Goal: Information Seeking & Learning: Learn about a topic

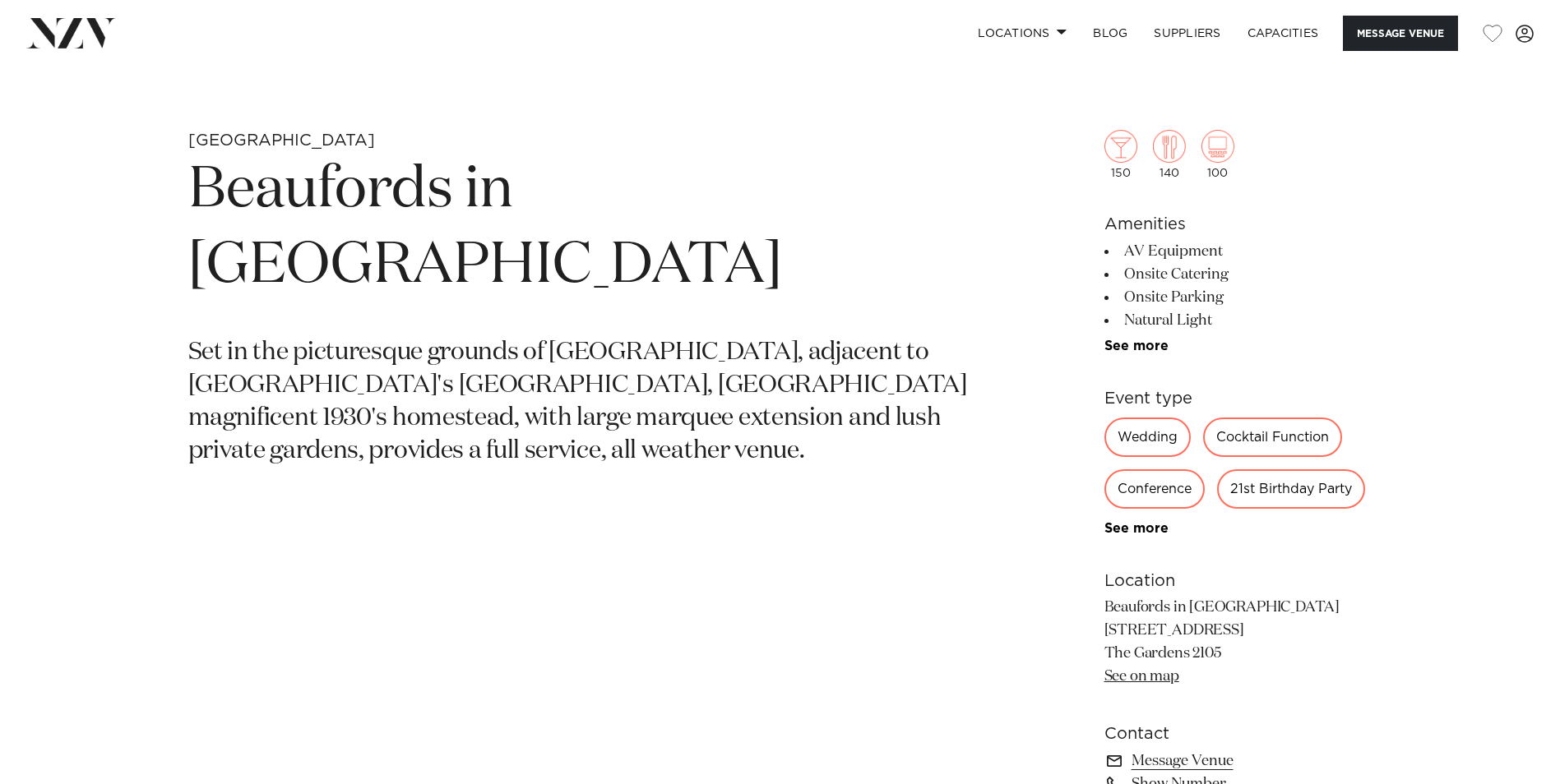
scroll to position [822, 0]
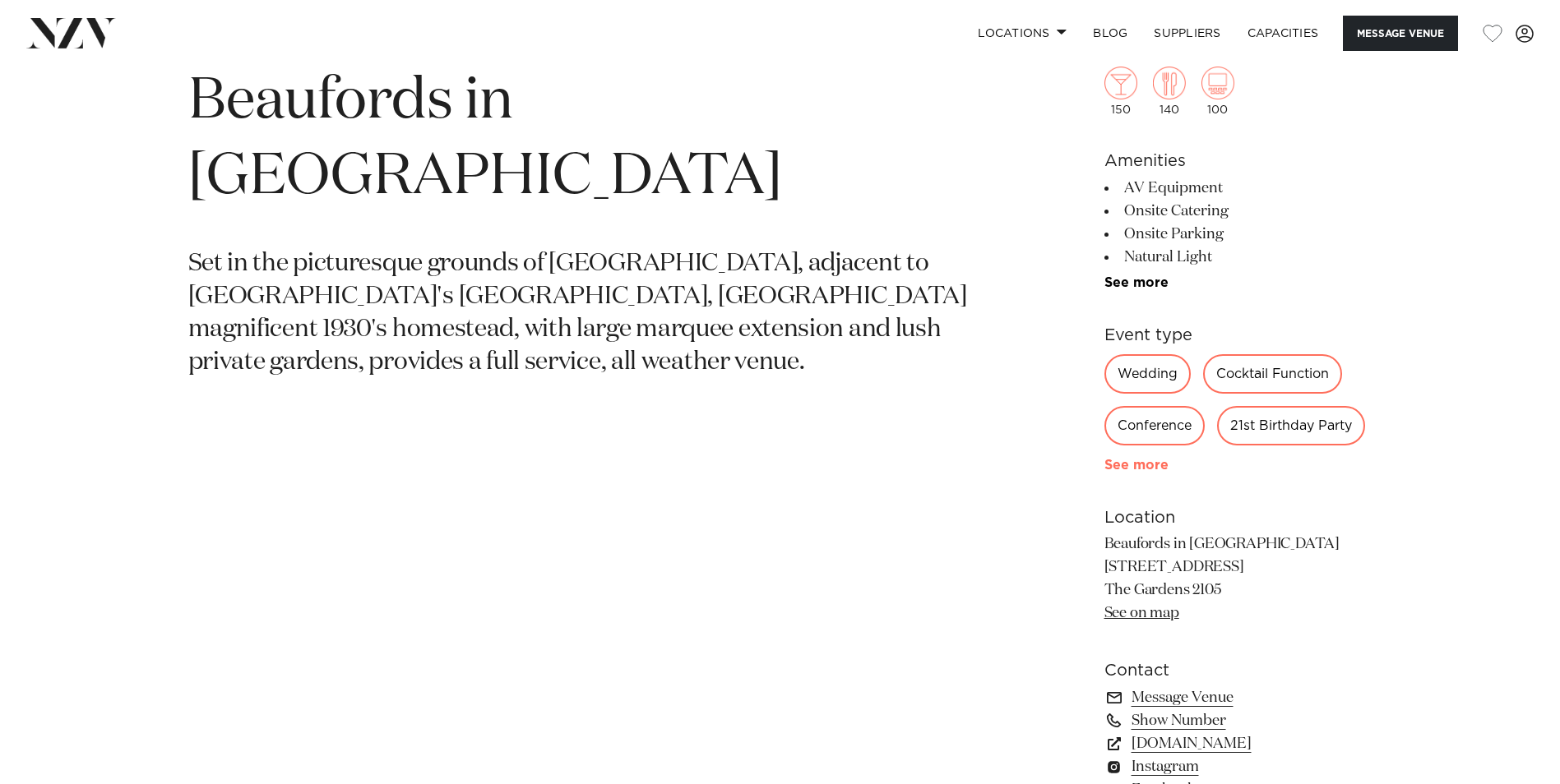
click at [1141, 462] on link "See more" at bounding box center [1169, 465] width 129 height 13
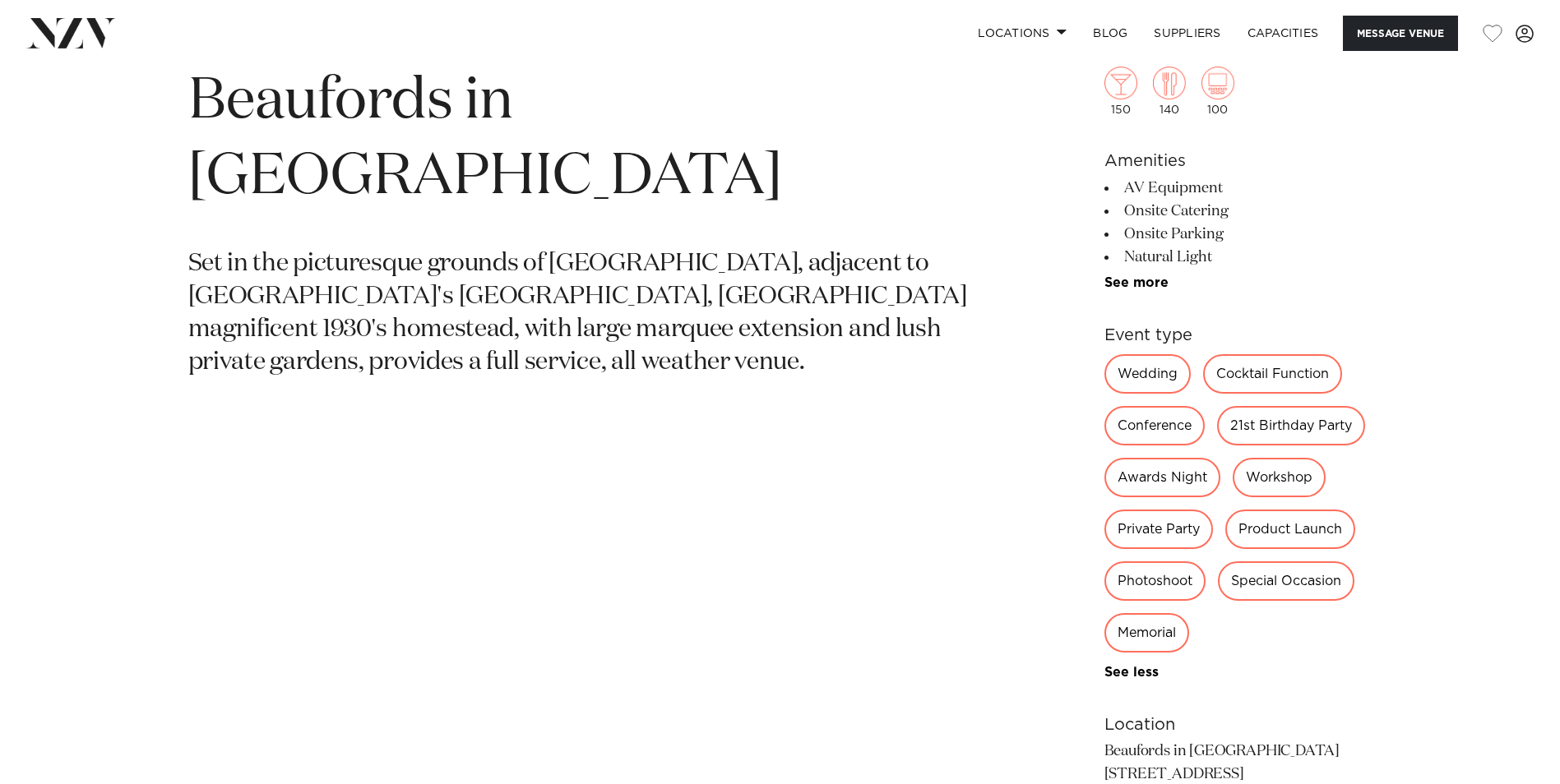
click at [1294, 579] on div "Special Occasion" at bounding box center [1287, 581] width 137 height 39
click at [1142, 431] on div "Conference" at bounding box center [1154, 426] width 100 height 39
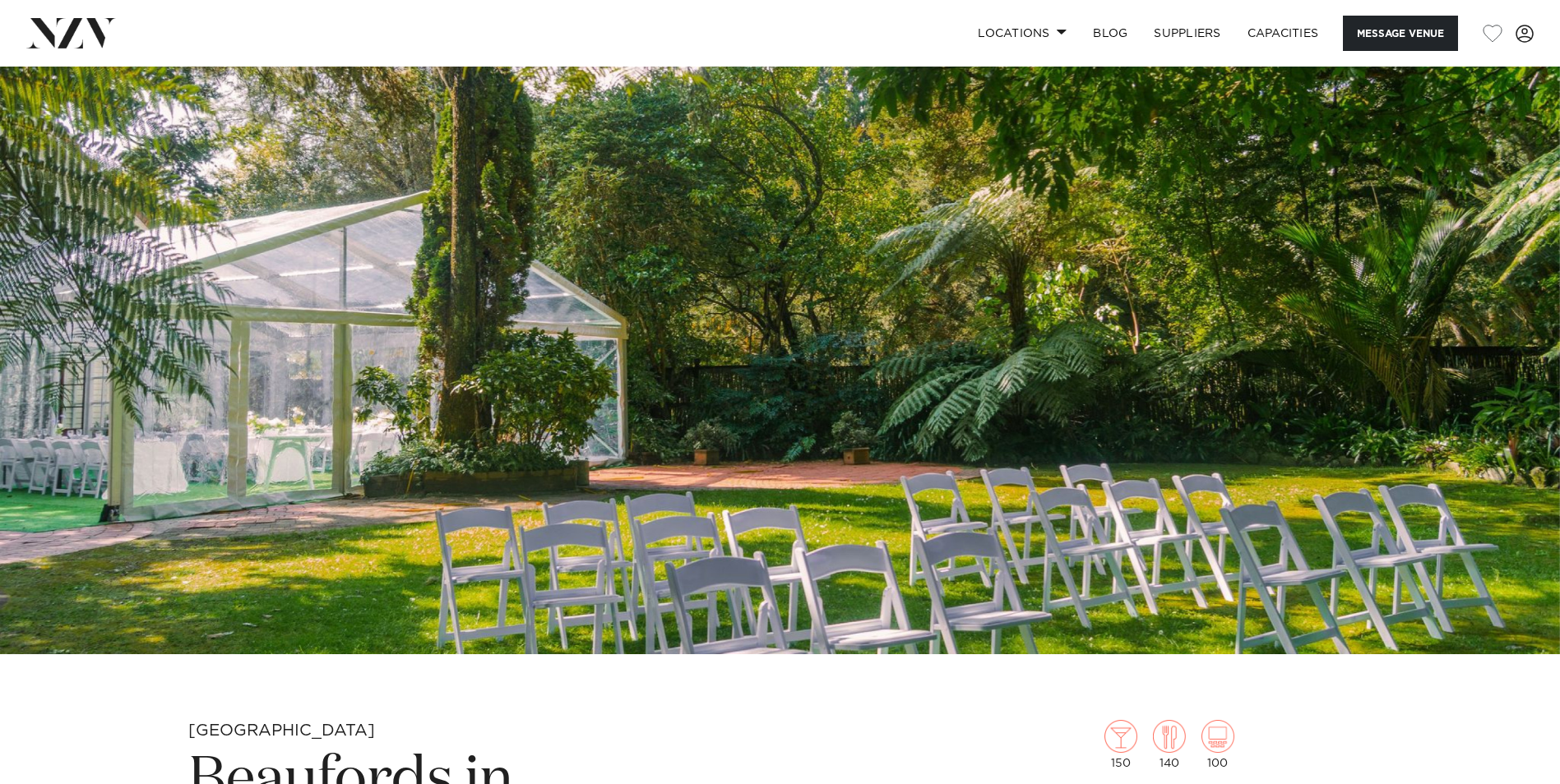
scroll to position [0, 0]
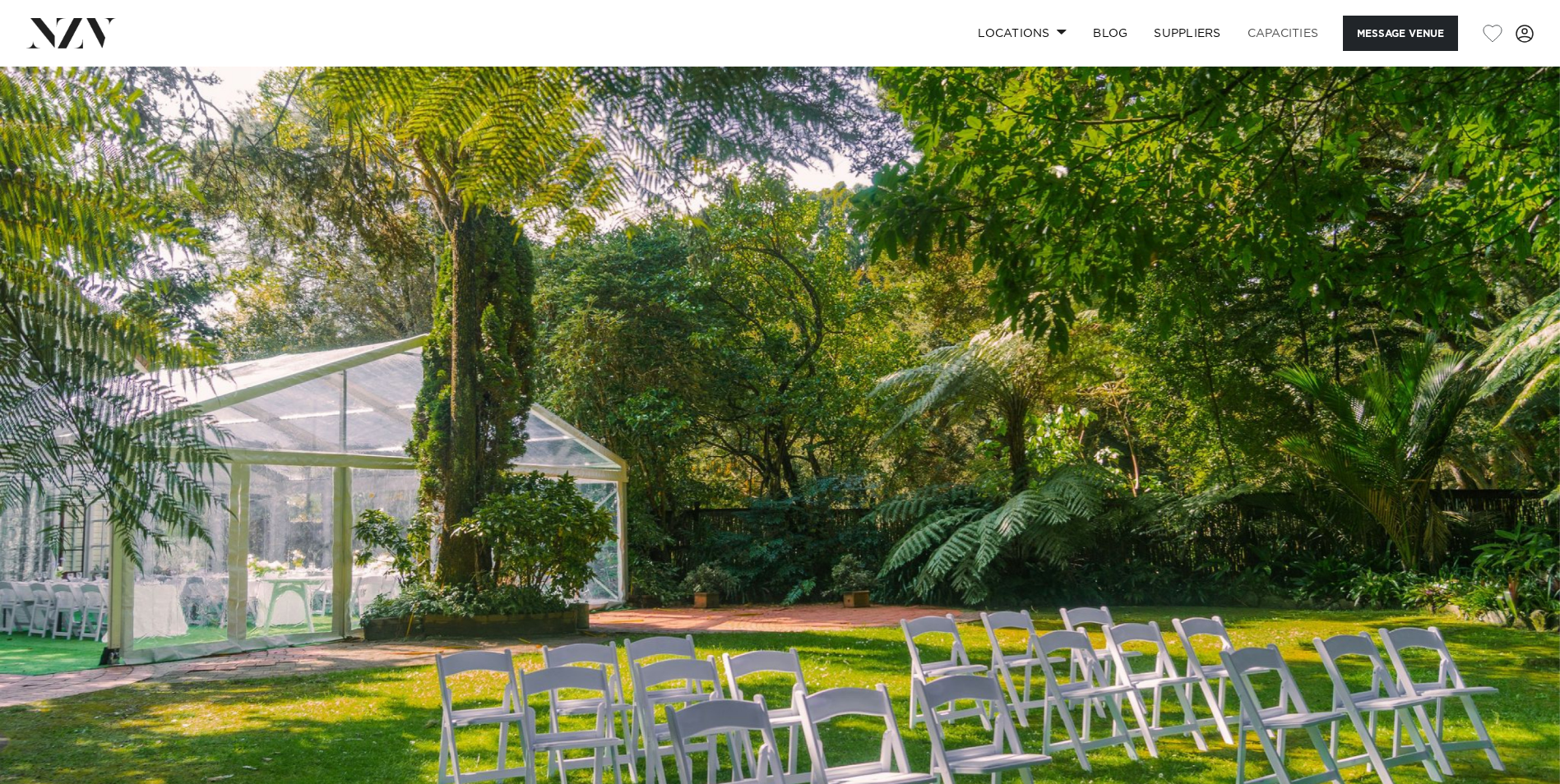
click at [1267, 28] on link "Capacities" at bounding box center [1283, 34] width 98 height 35
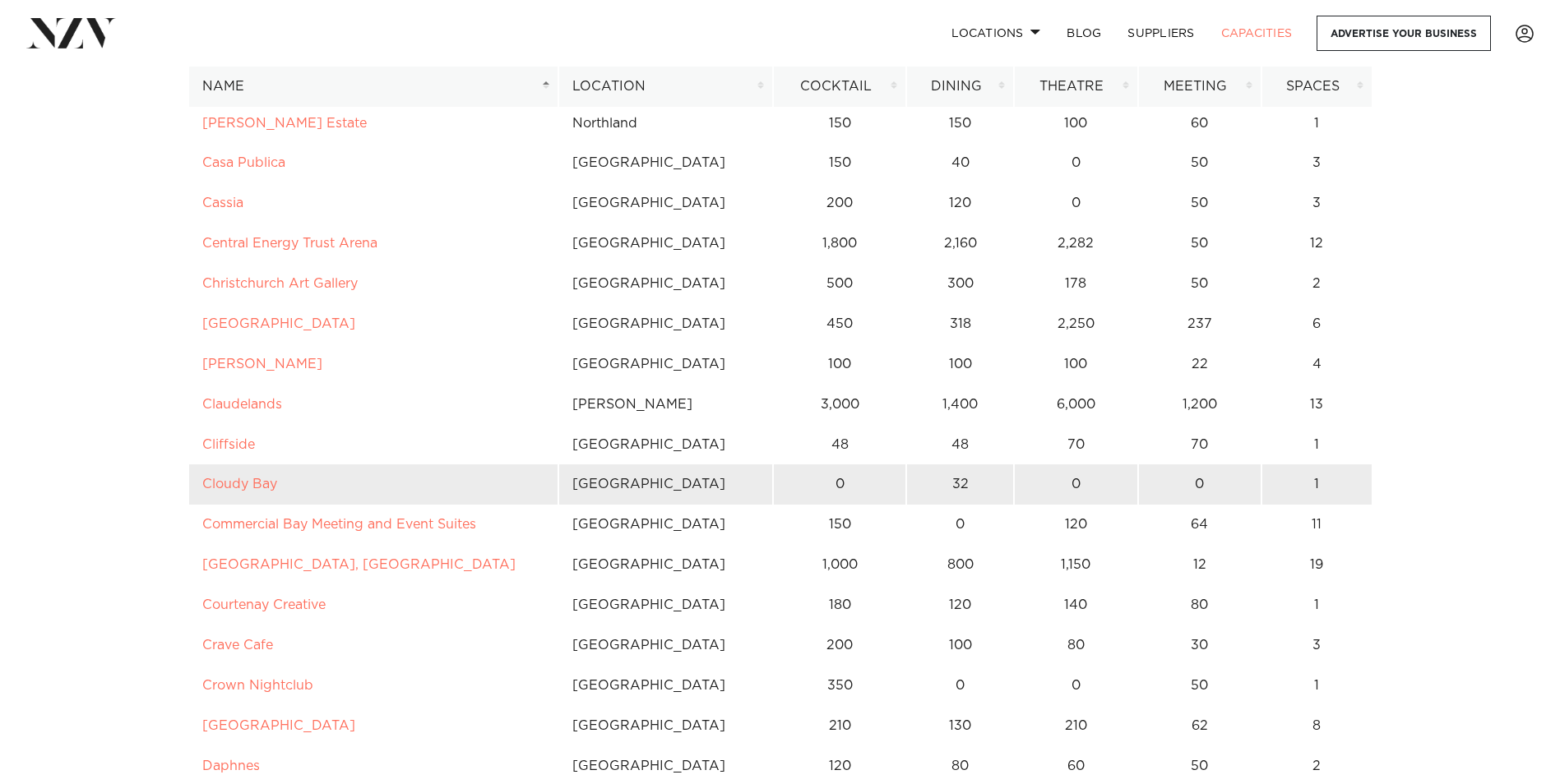
scroll to position [2055, 0]
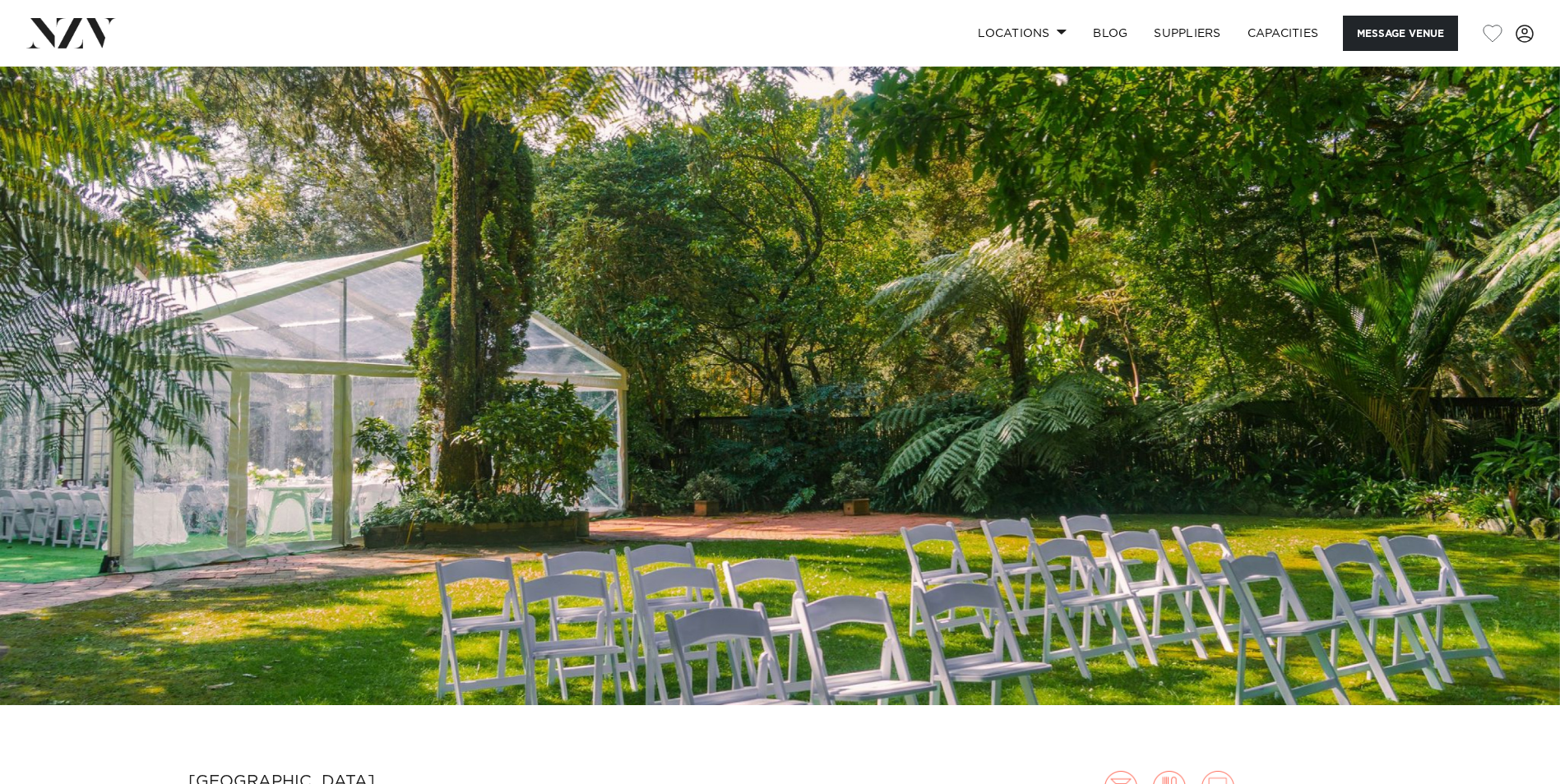
scroll to position [247, 0]
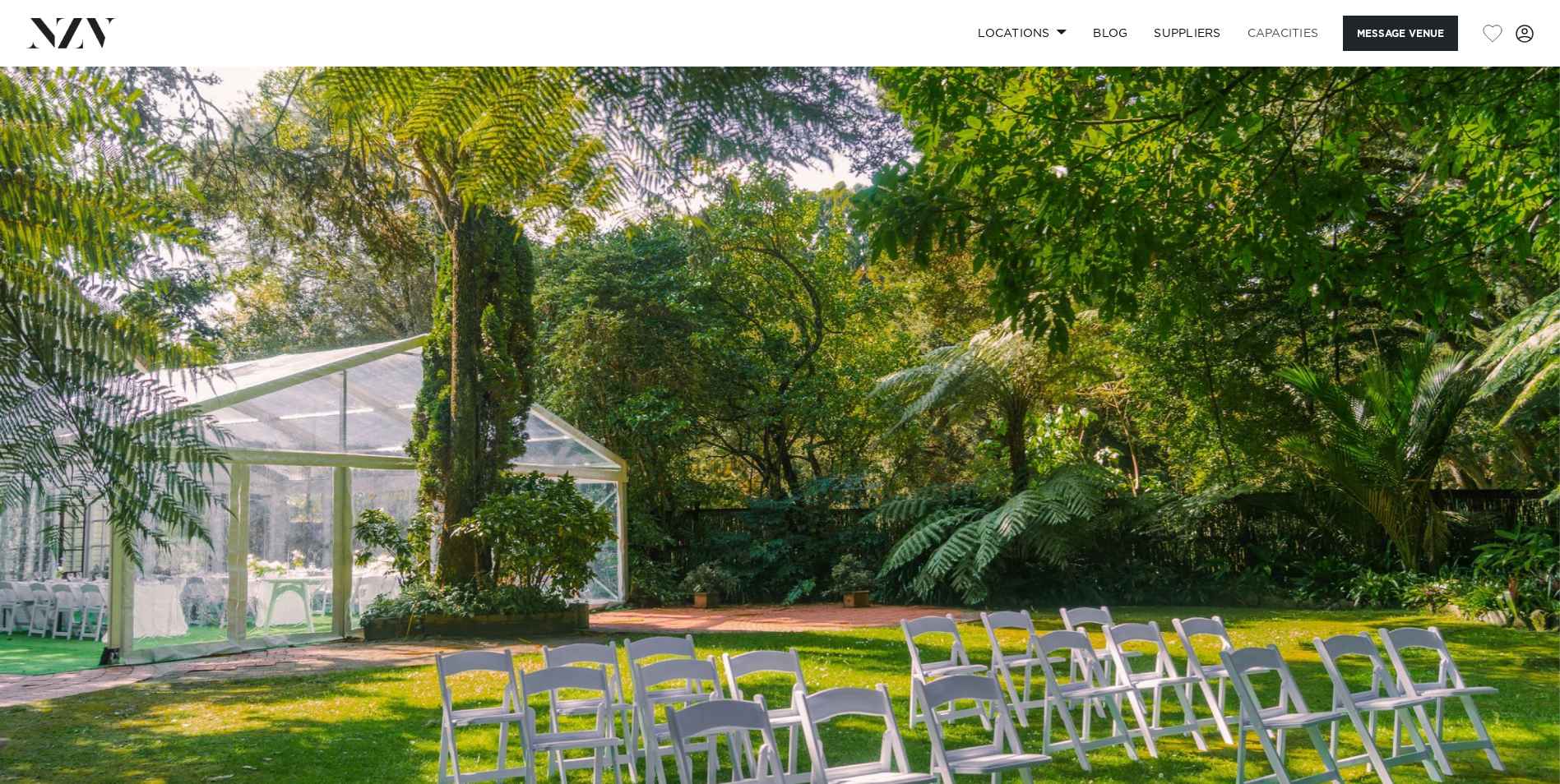
click at [1288, 30] on link "Capacities" at bounding box center [1283, 34] width 98 height 35
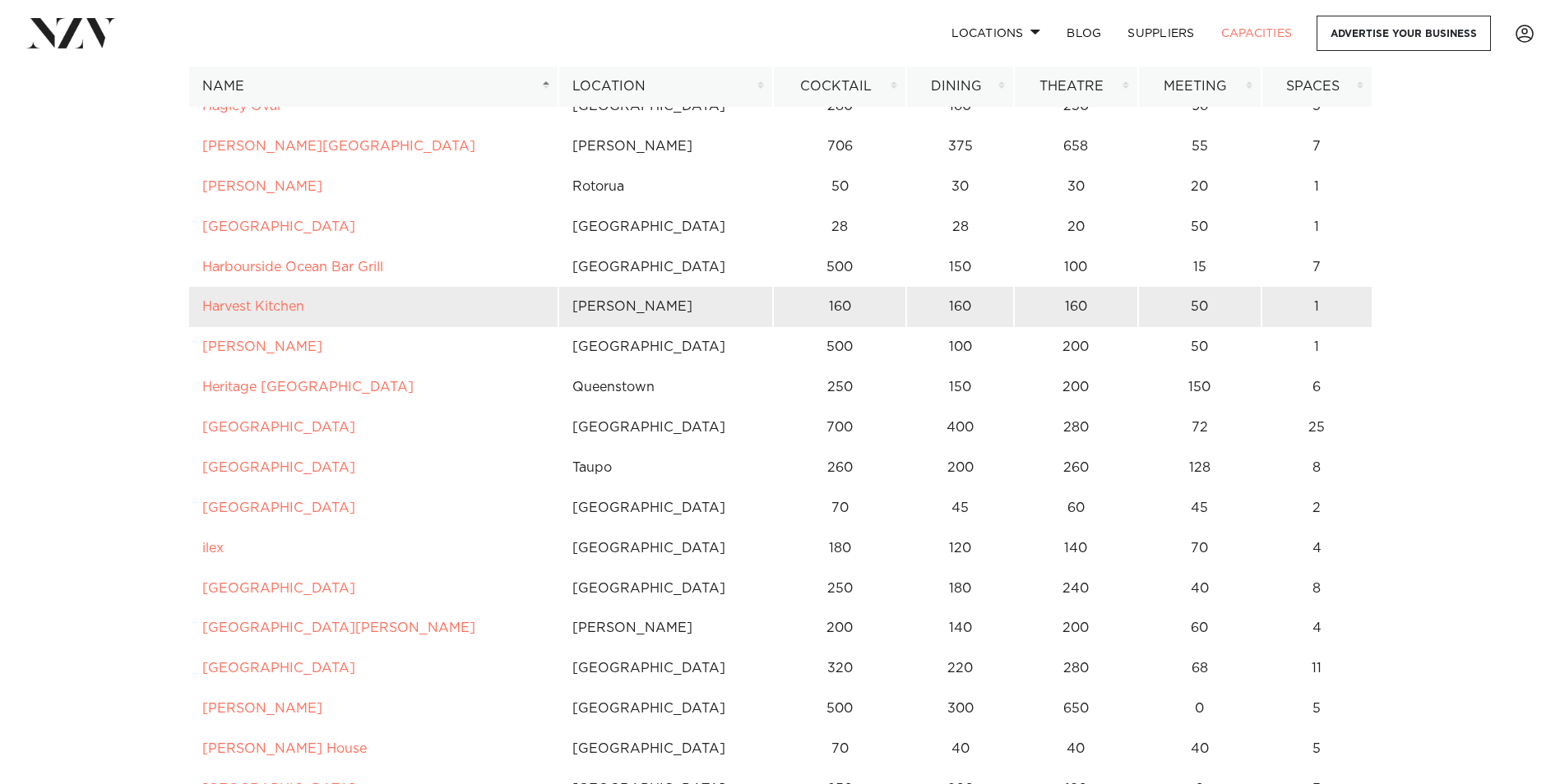
scroll to position [4028, 0]
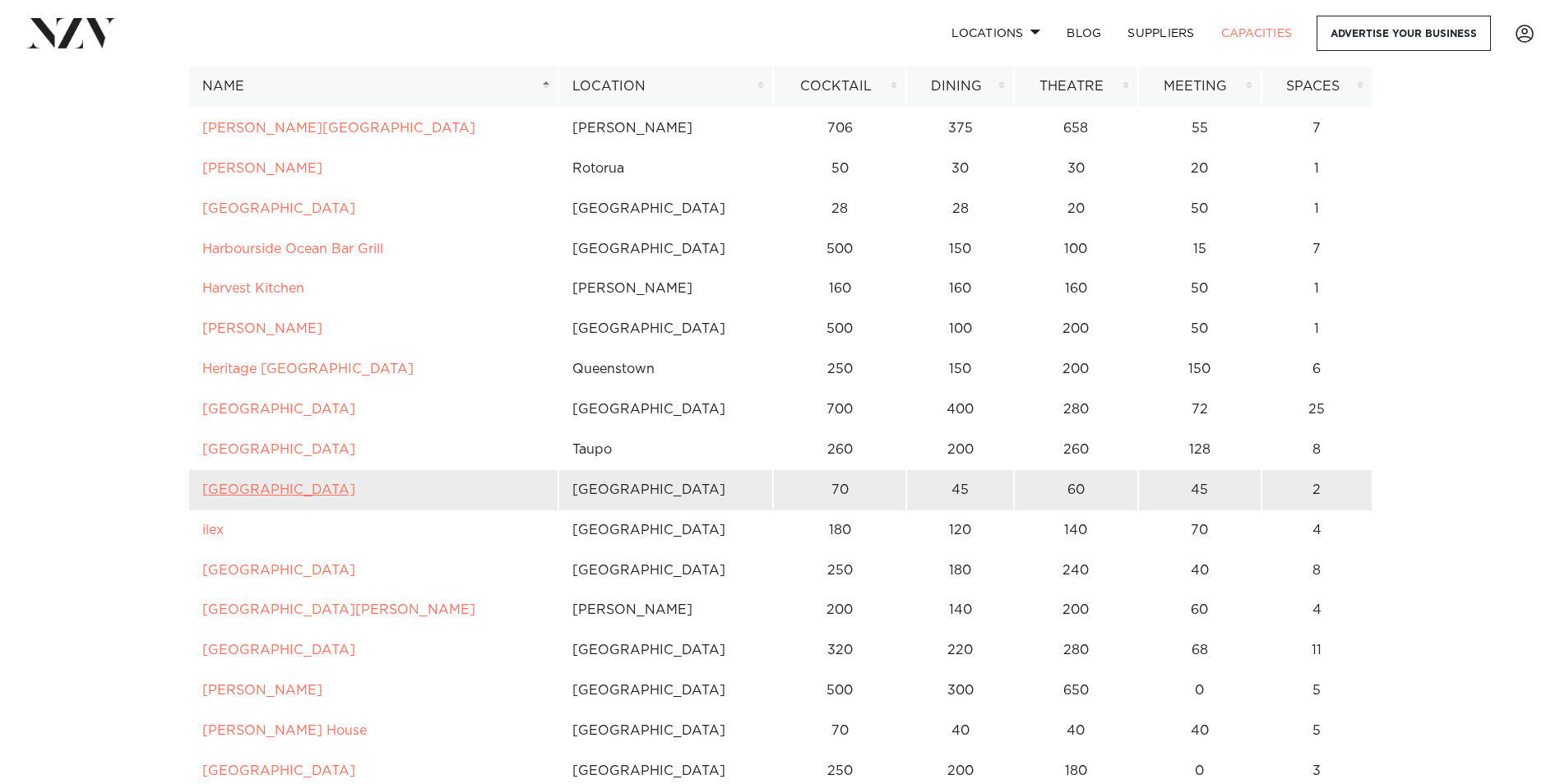
click at [285, 489] on link "Howick Historical Village" at bounding box center [279, 490] width 153 height 13
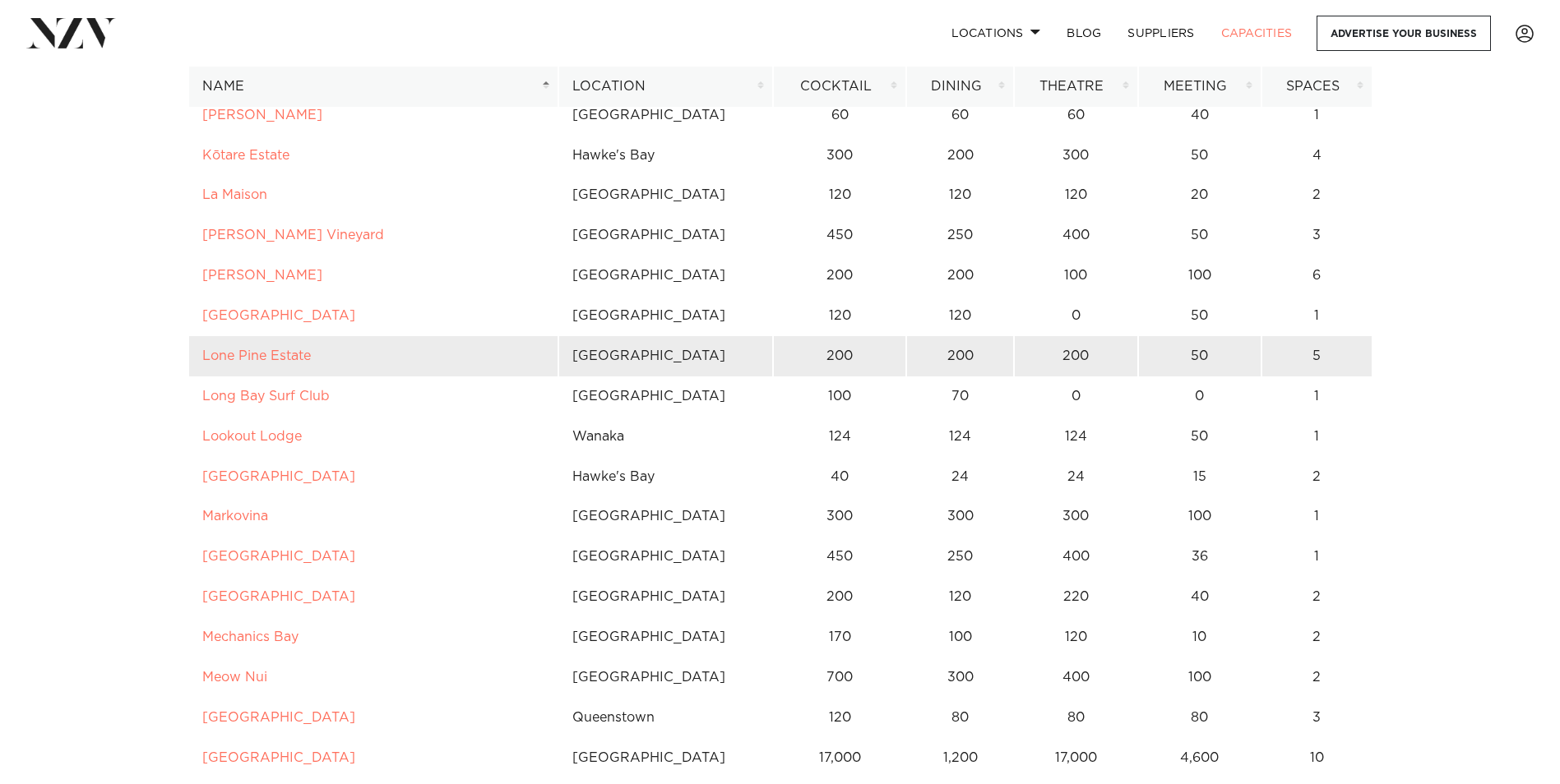
scroll to position [4769, 0]
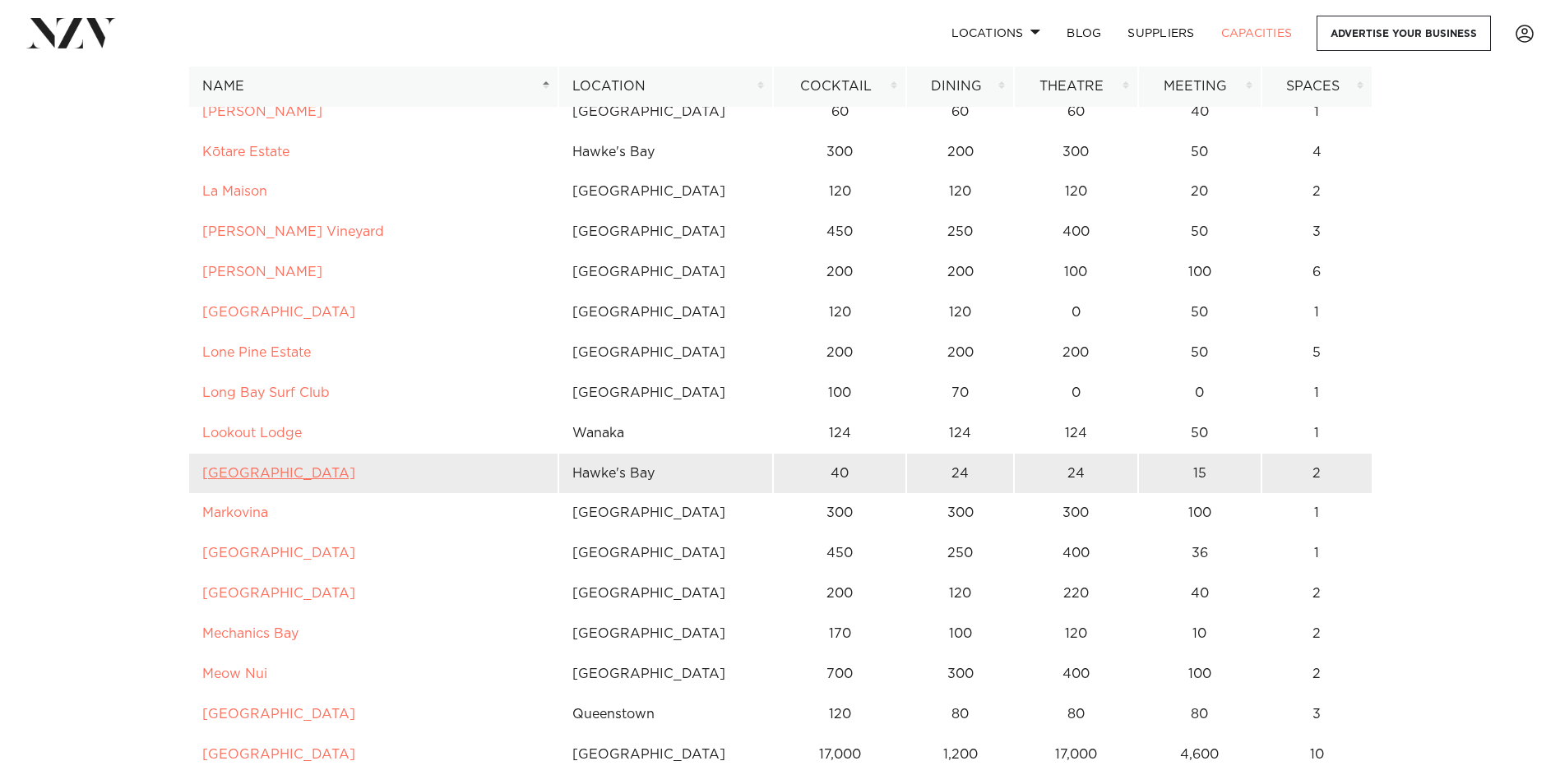
click at [249, 470] on link "Mangapapa Hotel" at bounding box center [279, 474] width 153 height 13
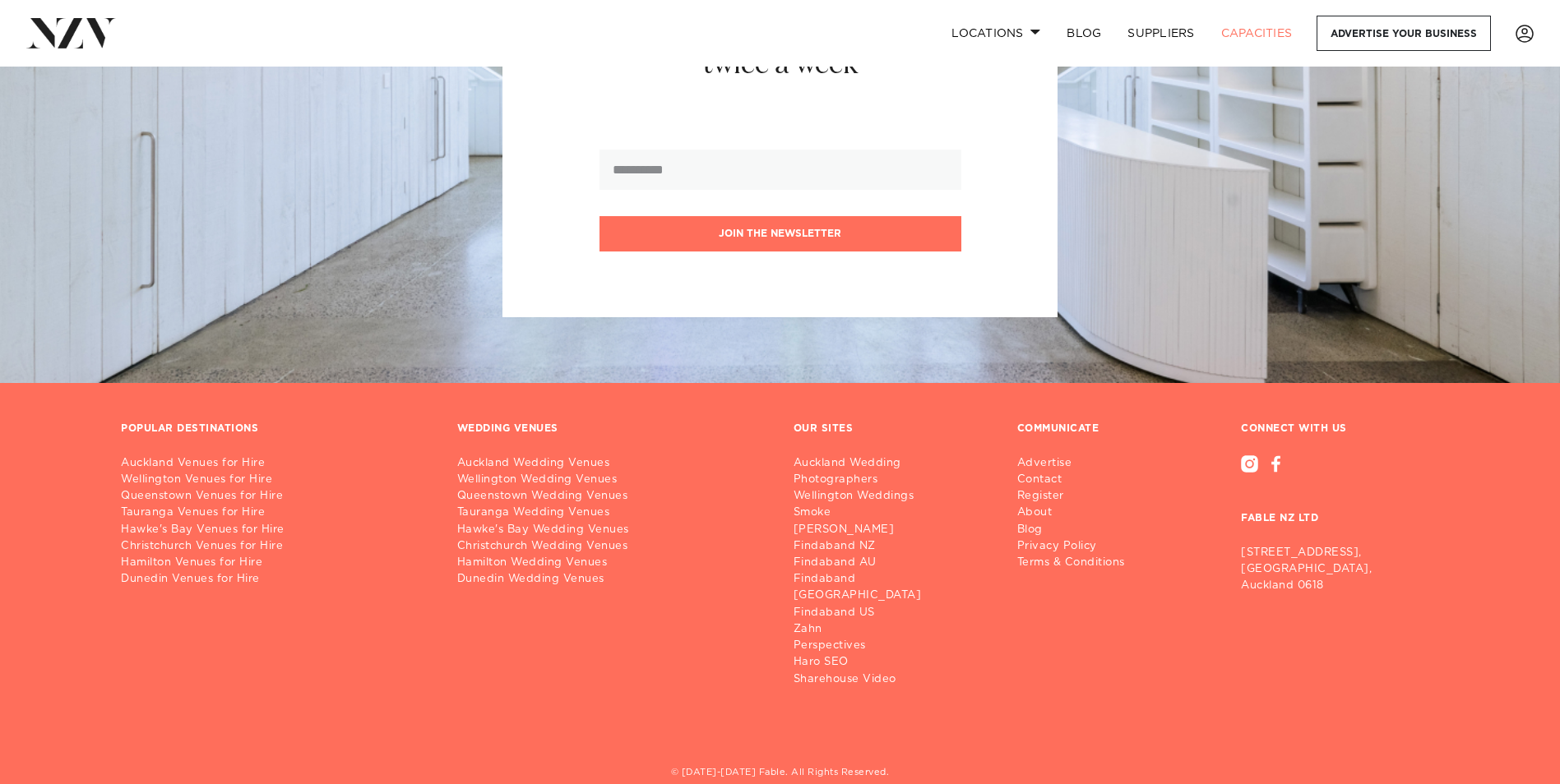
scroll to position [13695, 0]
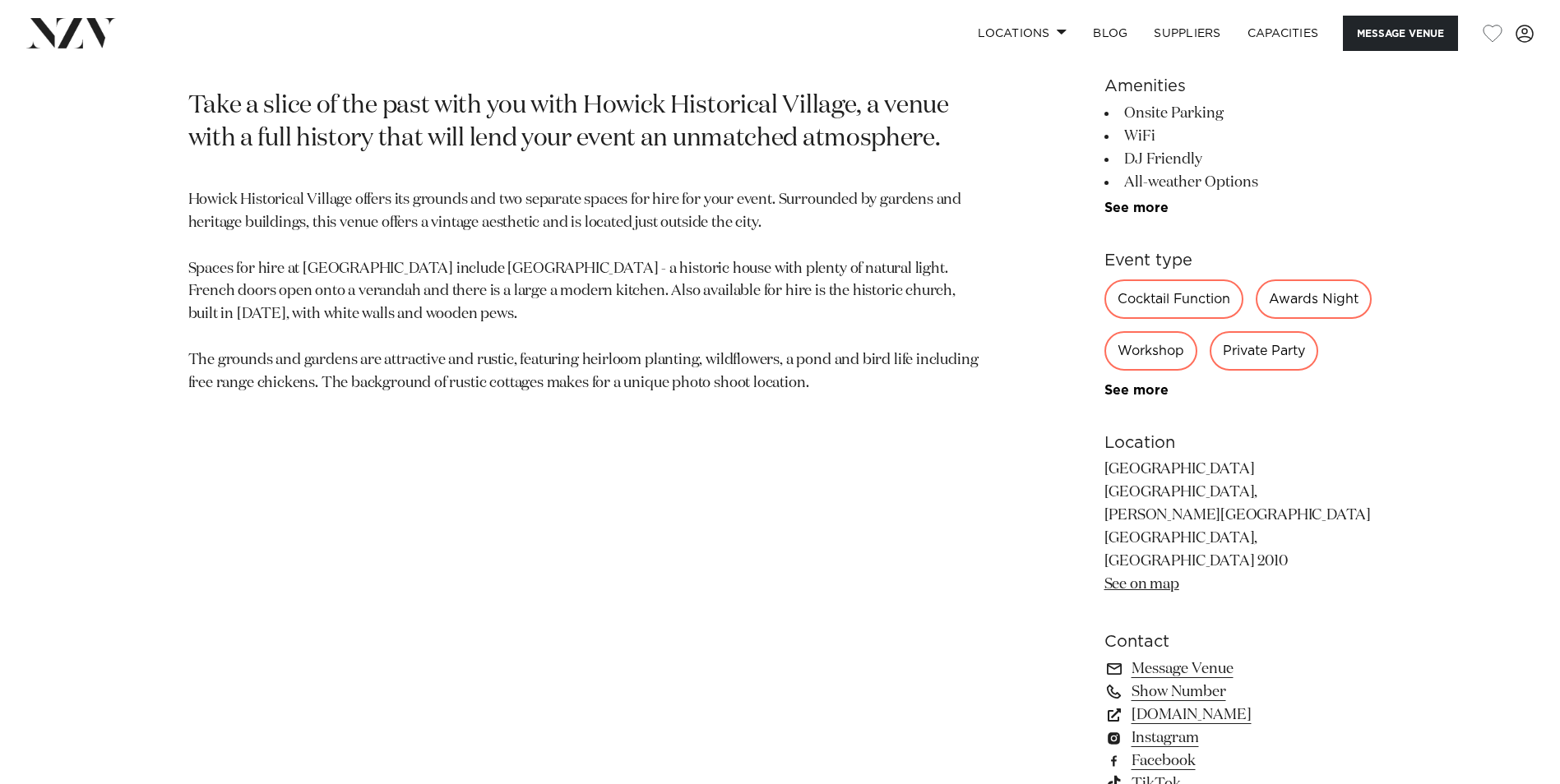
scroll to position [986, 0]
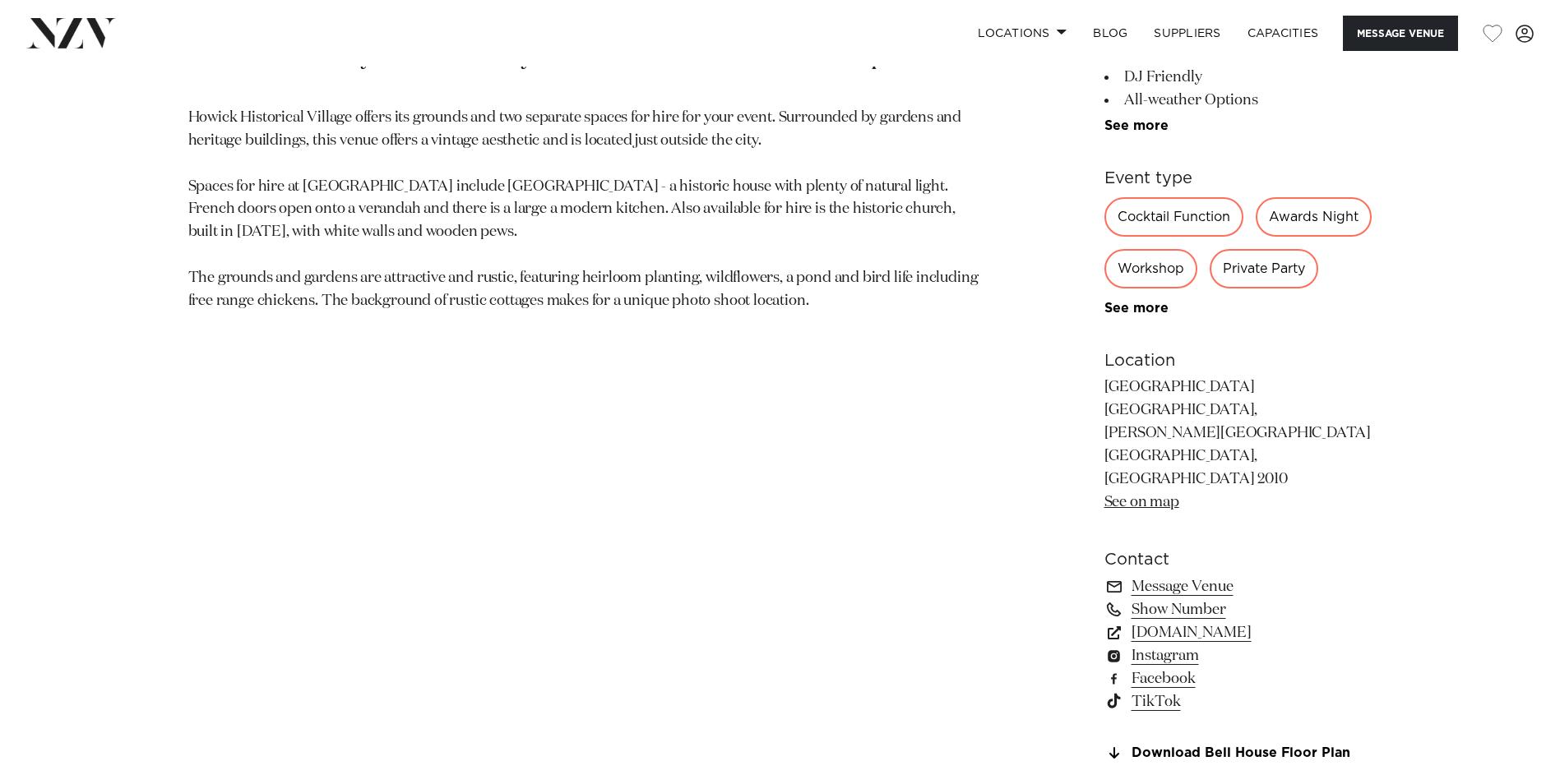
click at [1249, 269] on div "Private Party" at bounding box center [1265, 269] width 108 height 39
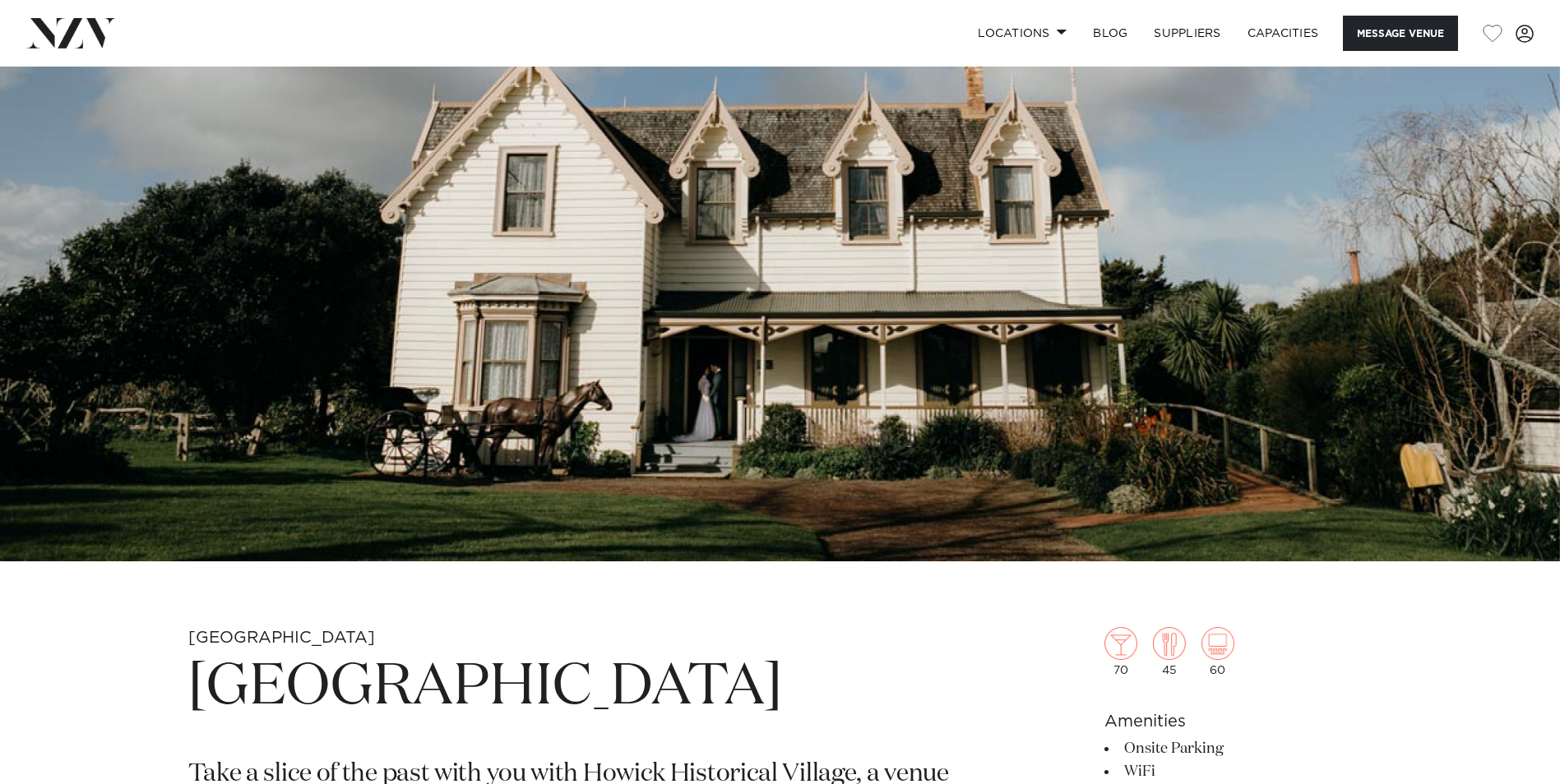
scroll to position [164, 0]
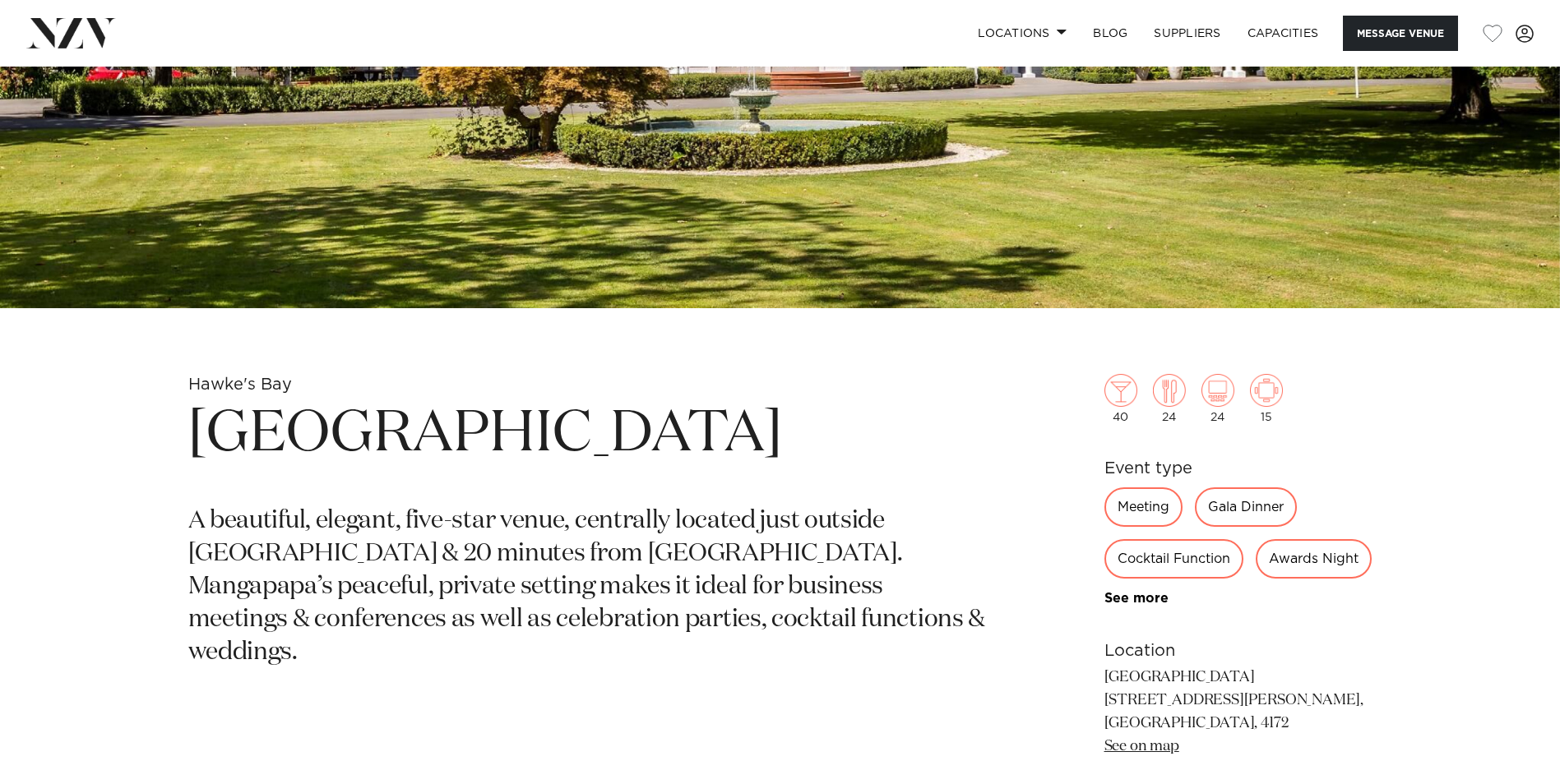
scroll to position [493, 0]
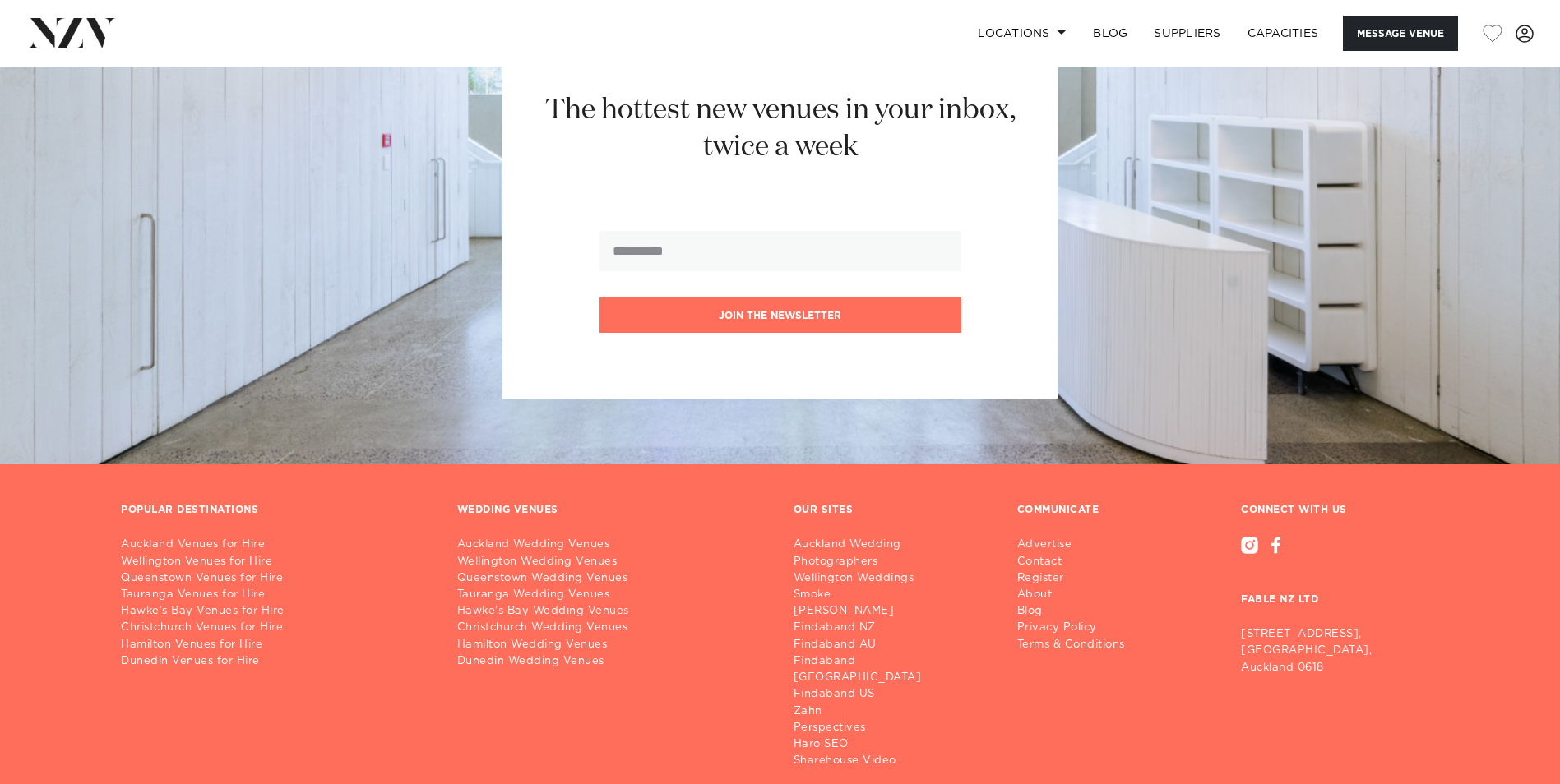
scroll to position [2398, 0]
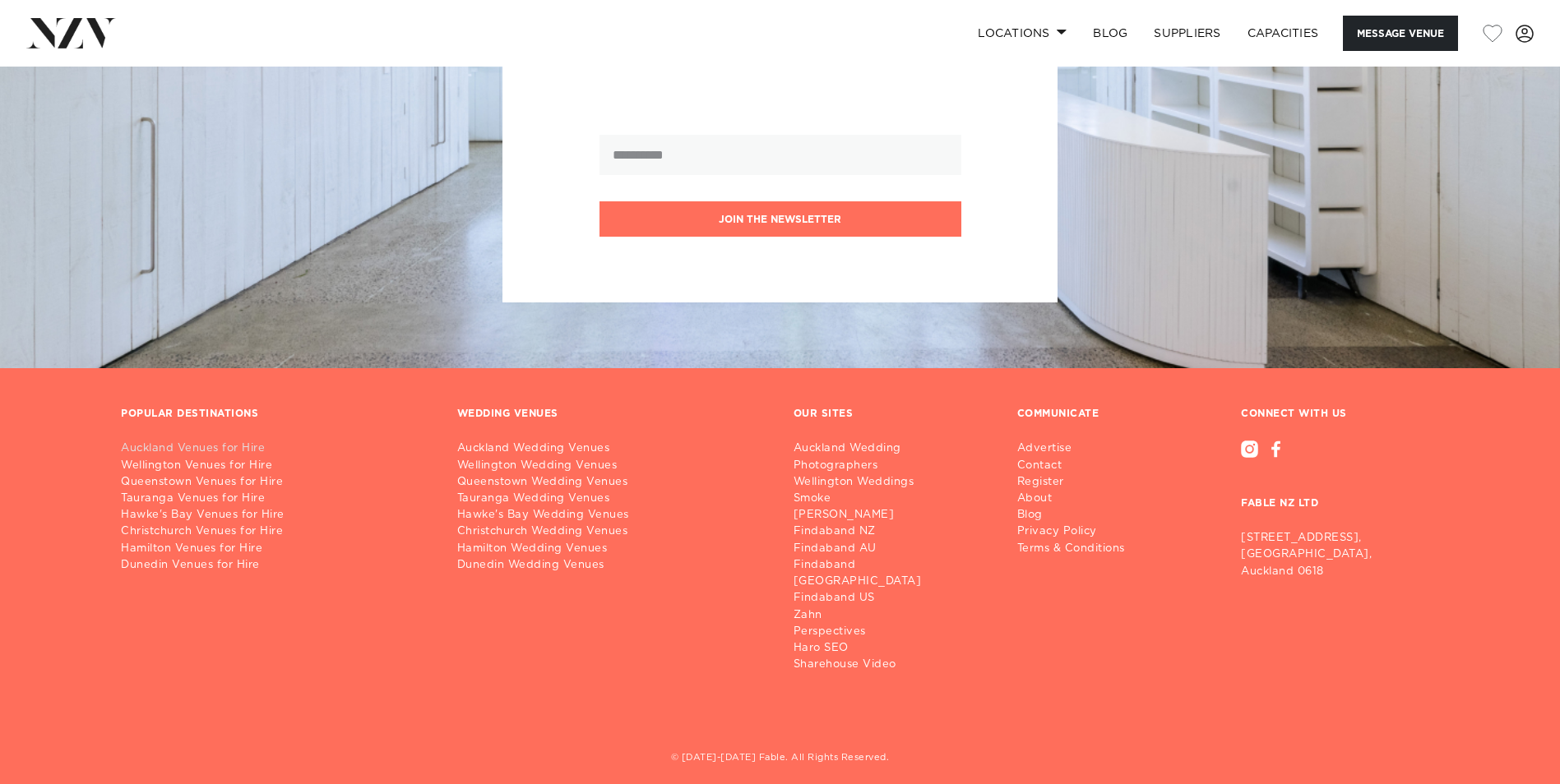
click at [175, 450] on link "Auckland Venues for Hire" at bounding box center [275, 449] width 310 height 17
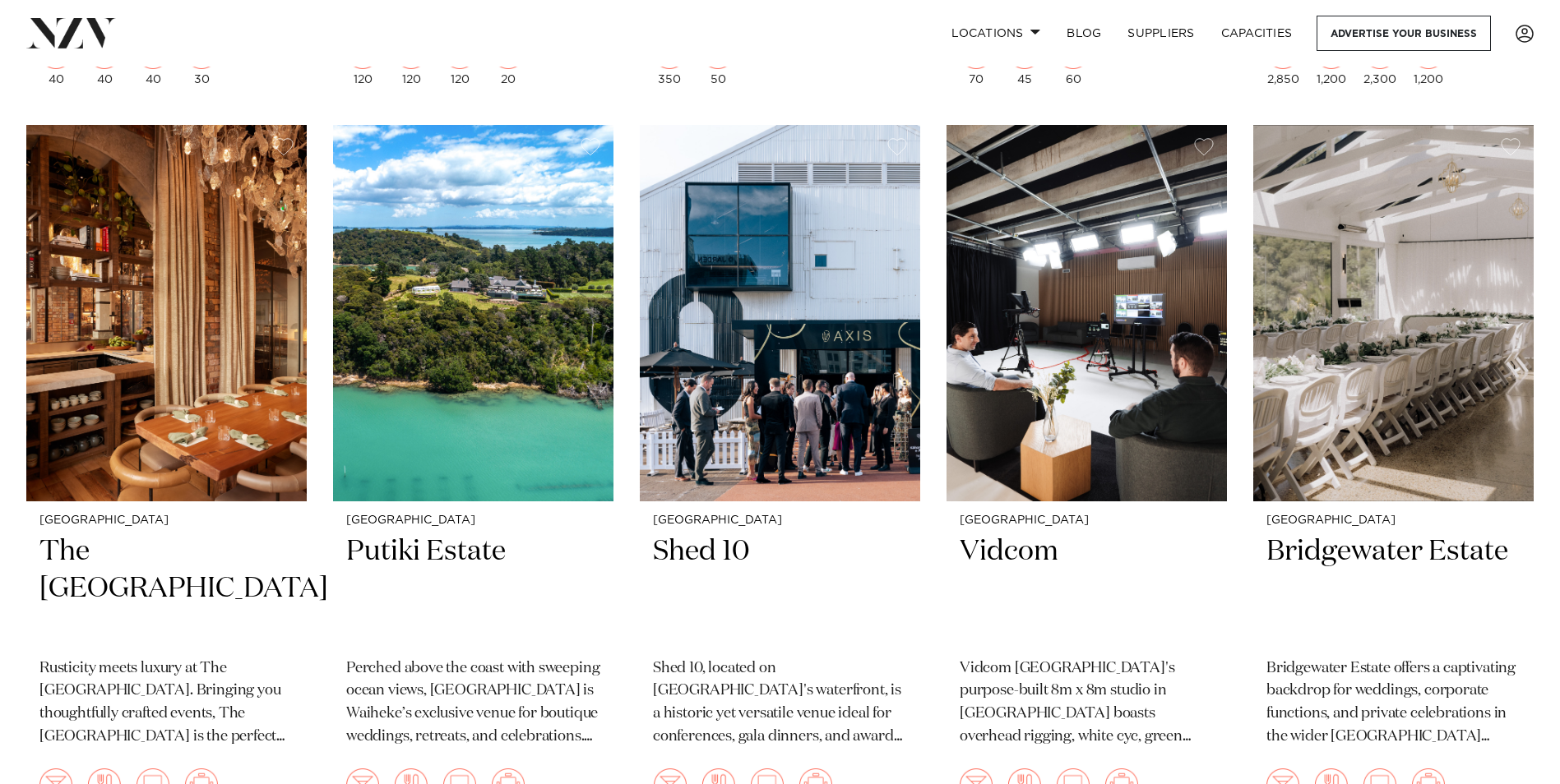
scroll to position [7234, 0]
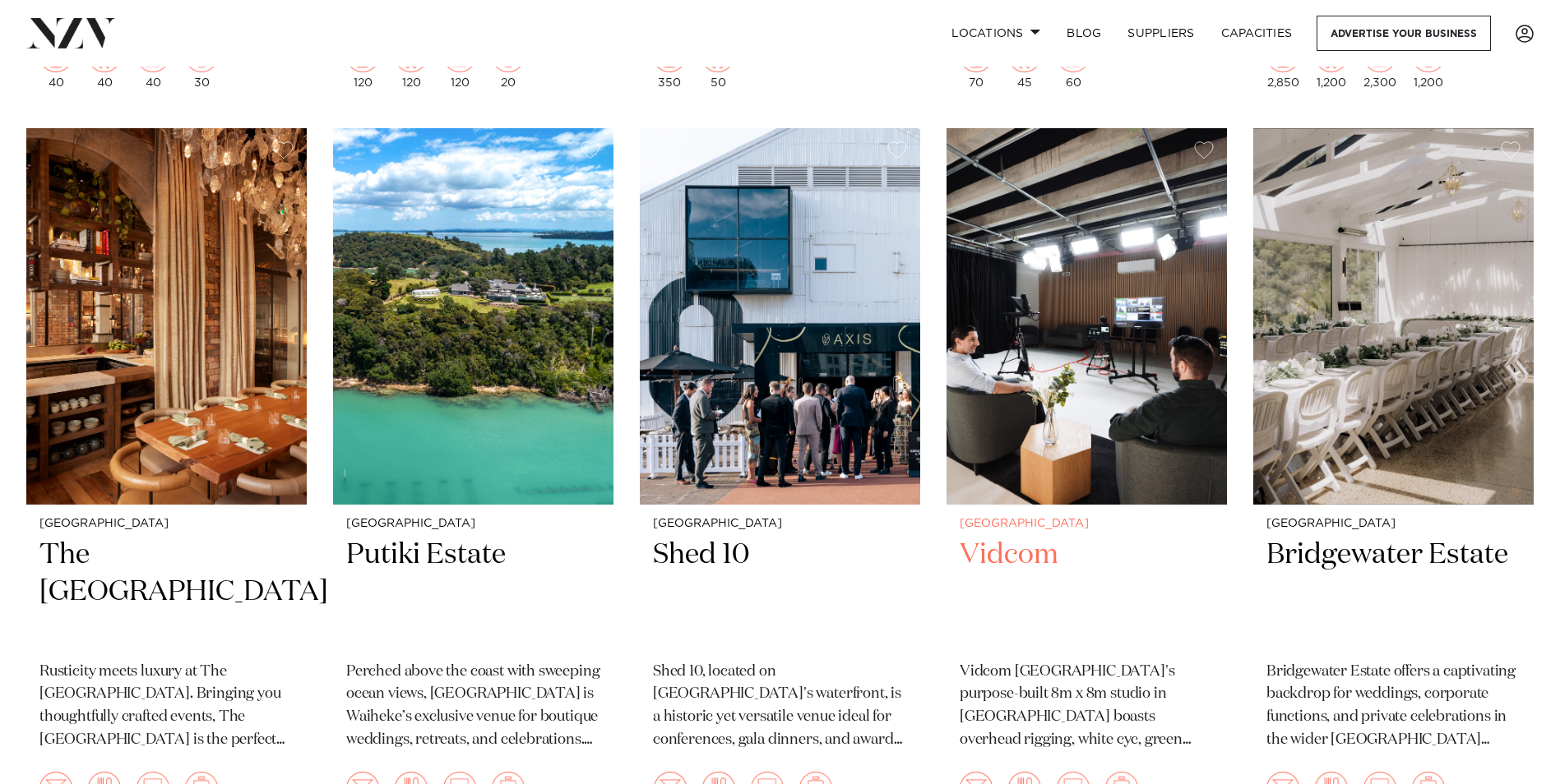
click at [1012, 537] on h2 "Vidcom" at bounding box center [1087, 592] width 254 height 111
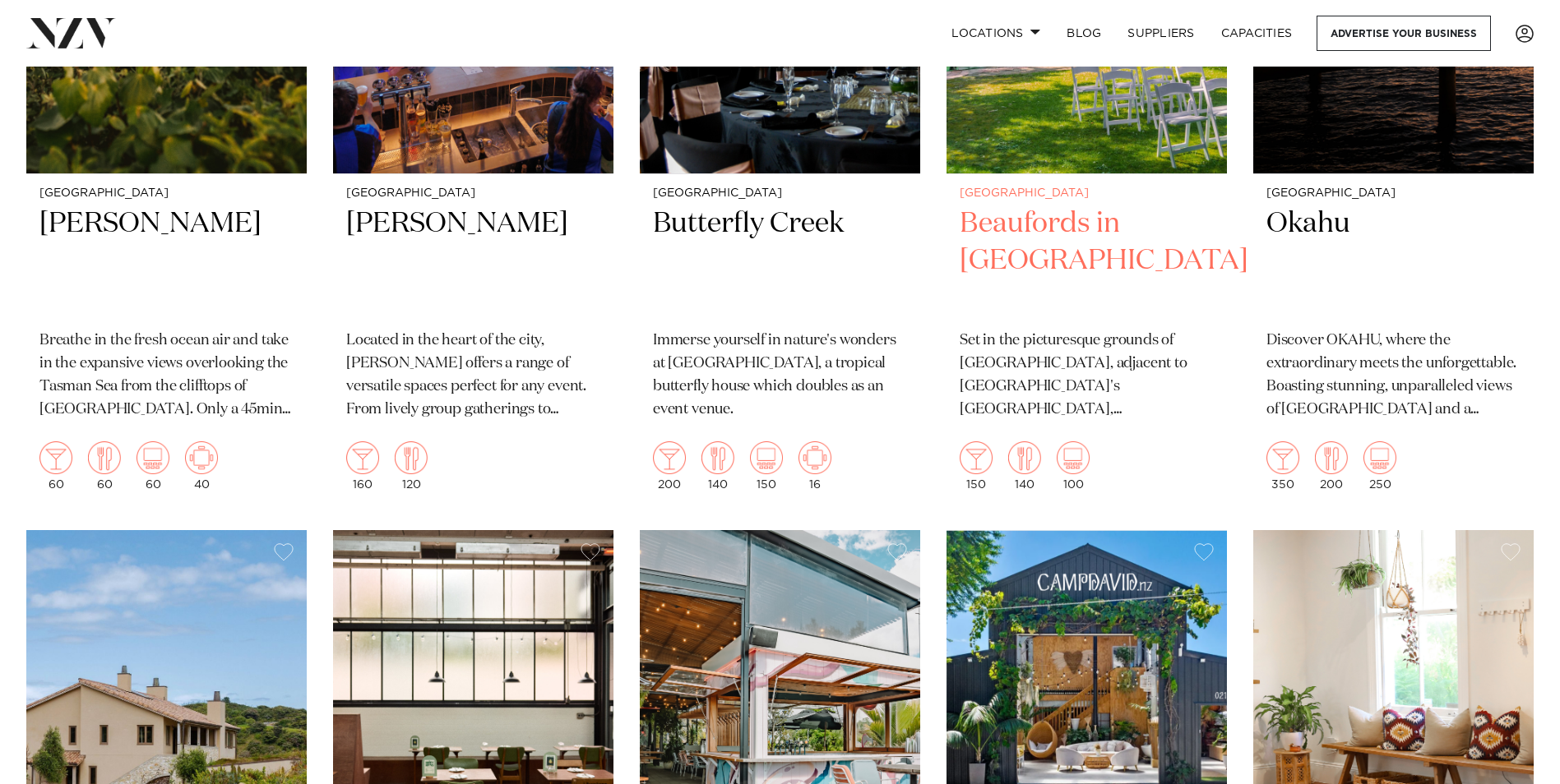
scroll to position [16360, 0]
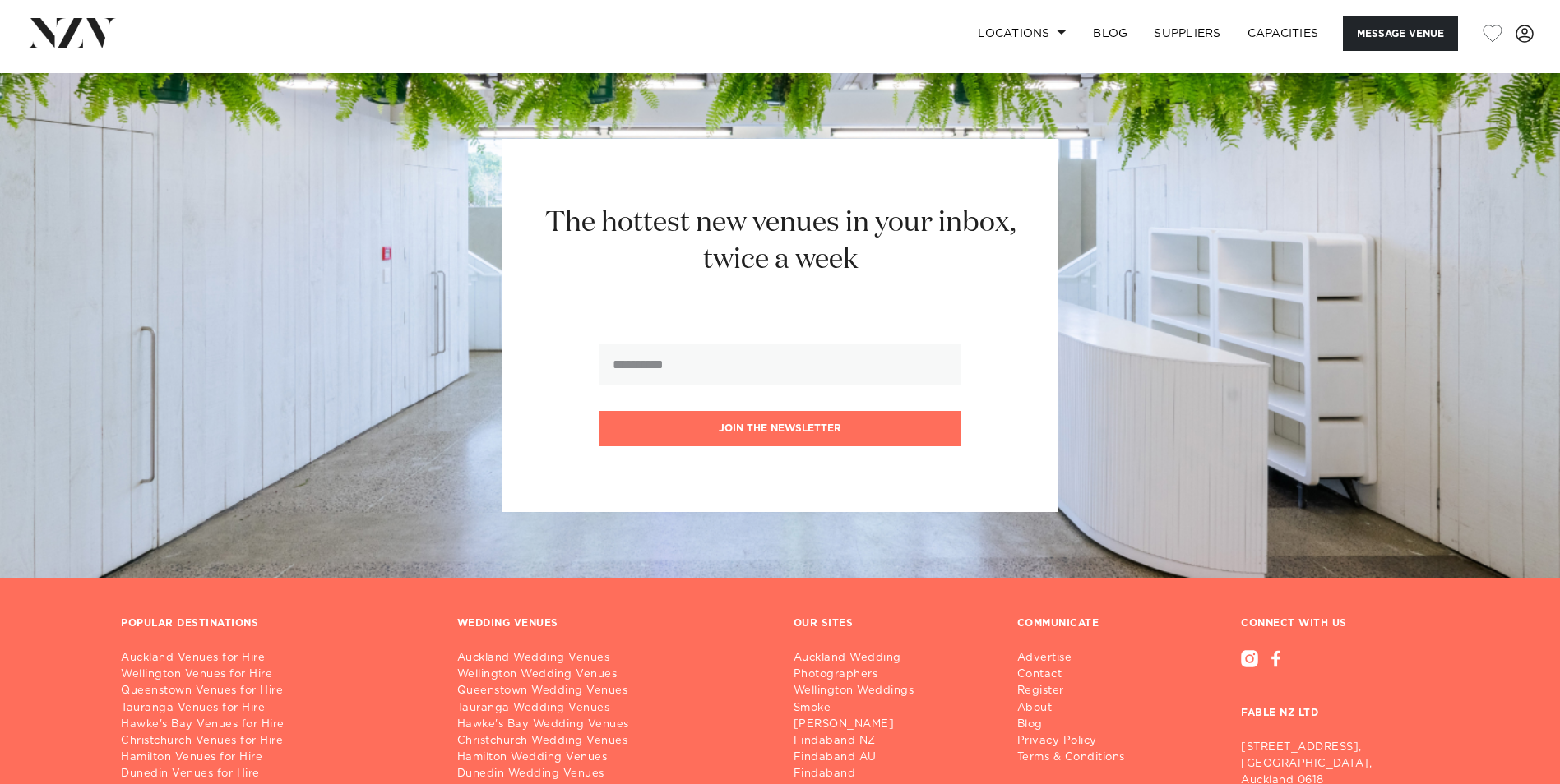
scroll to position [2780, 0]
